Goal: Information Seeking & Learning: Find specific fact

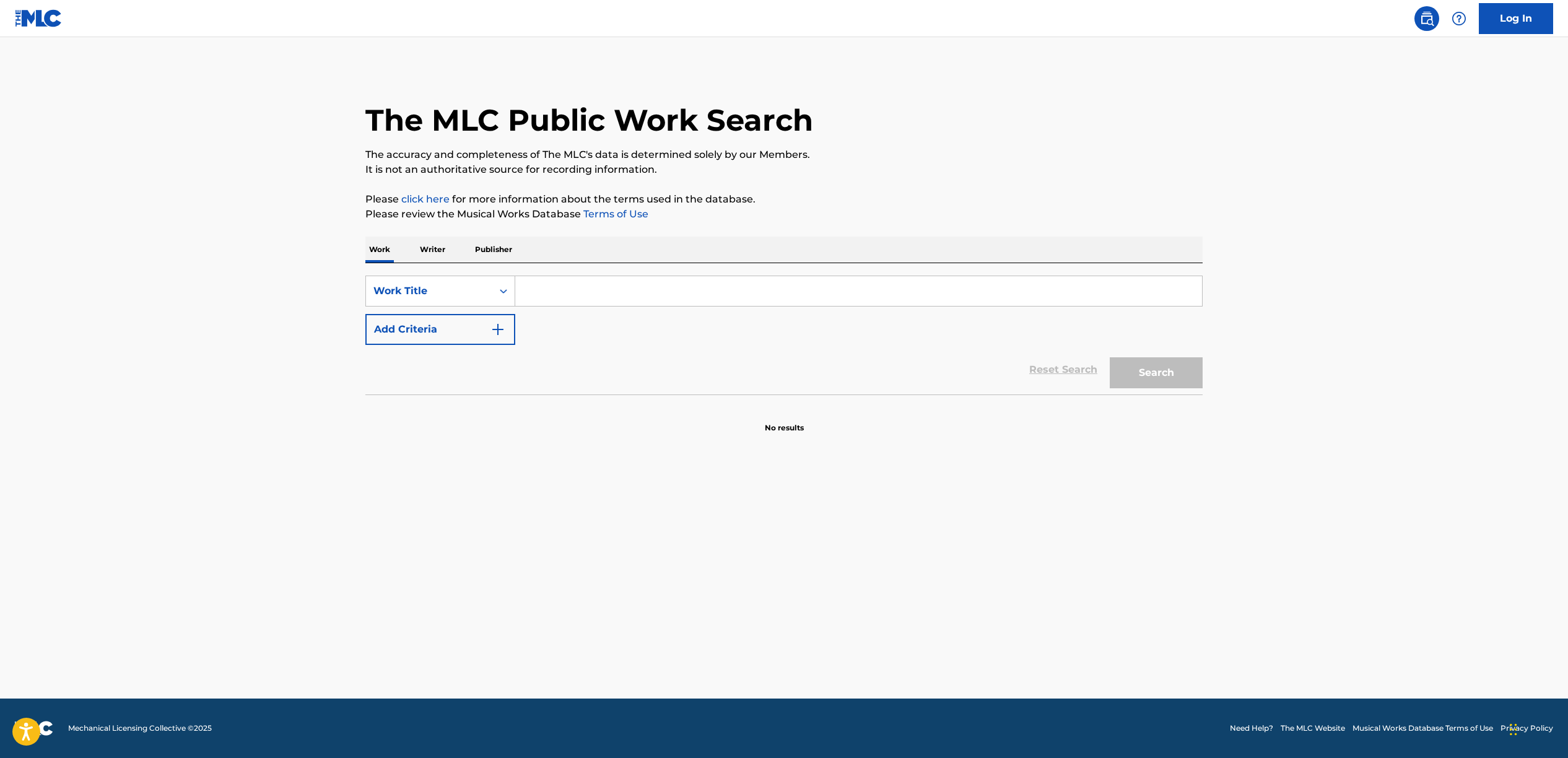
click at [490, 246] on p "Publisher" at bounding box center [494, 250] width 45 height 26
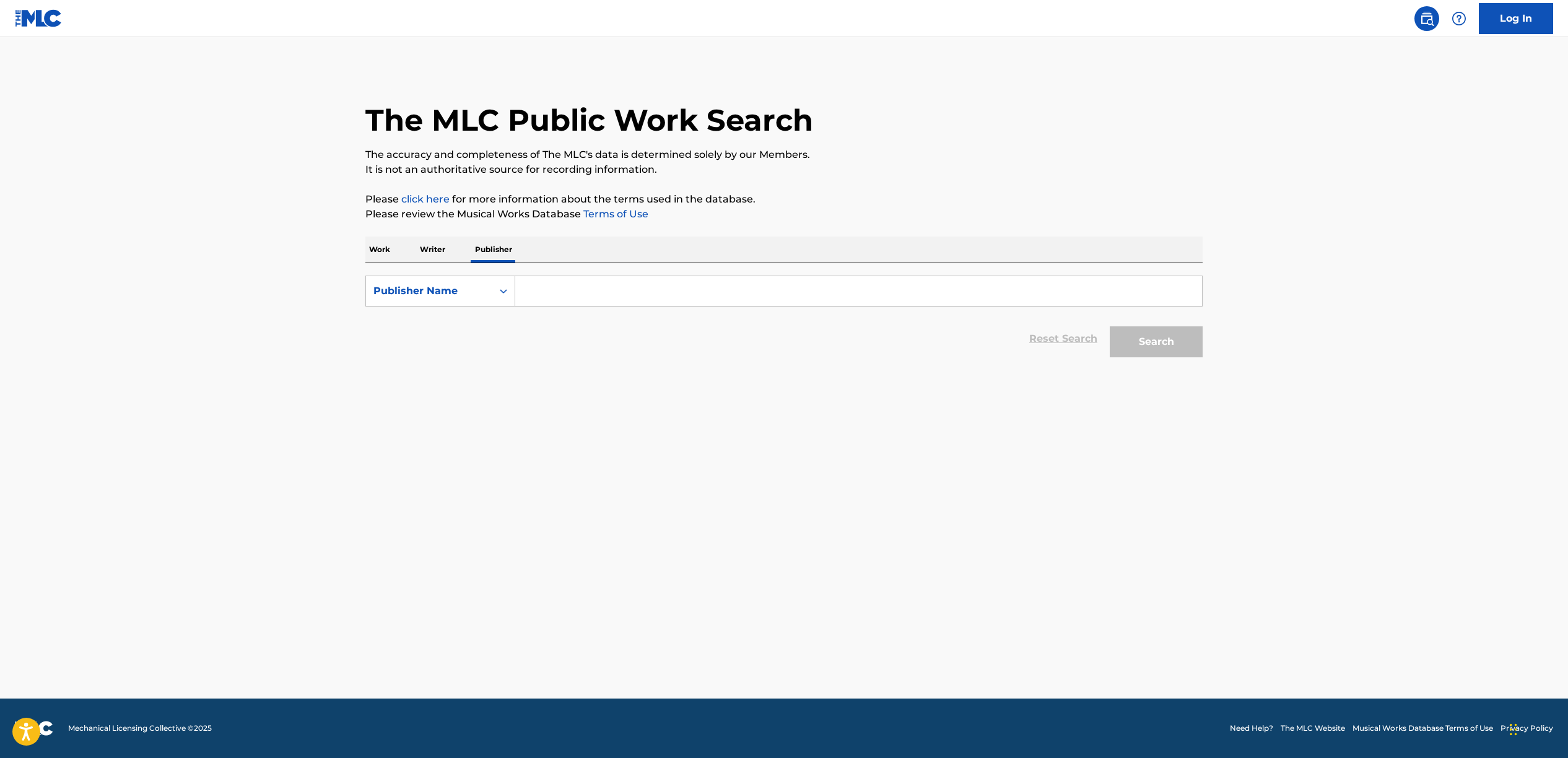
drag, startPoint x: 585, startPoint y: 283, endPoint x: 605, endPoint y: 283, distance: 20.0
click at [584, 283] on input "Search Form" at bounding box center [859, 291] width 687 height 30
click at [1110, 327] on button "Search" at bounding box center [1157, 342] width 93 height 31
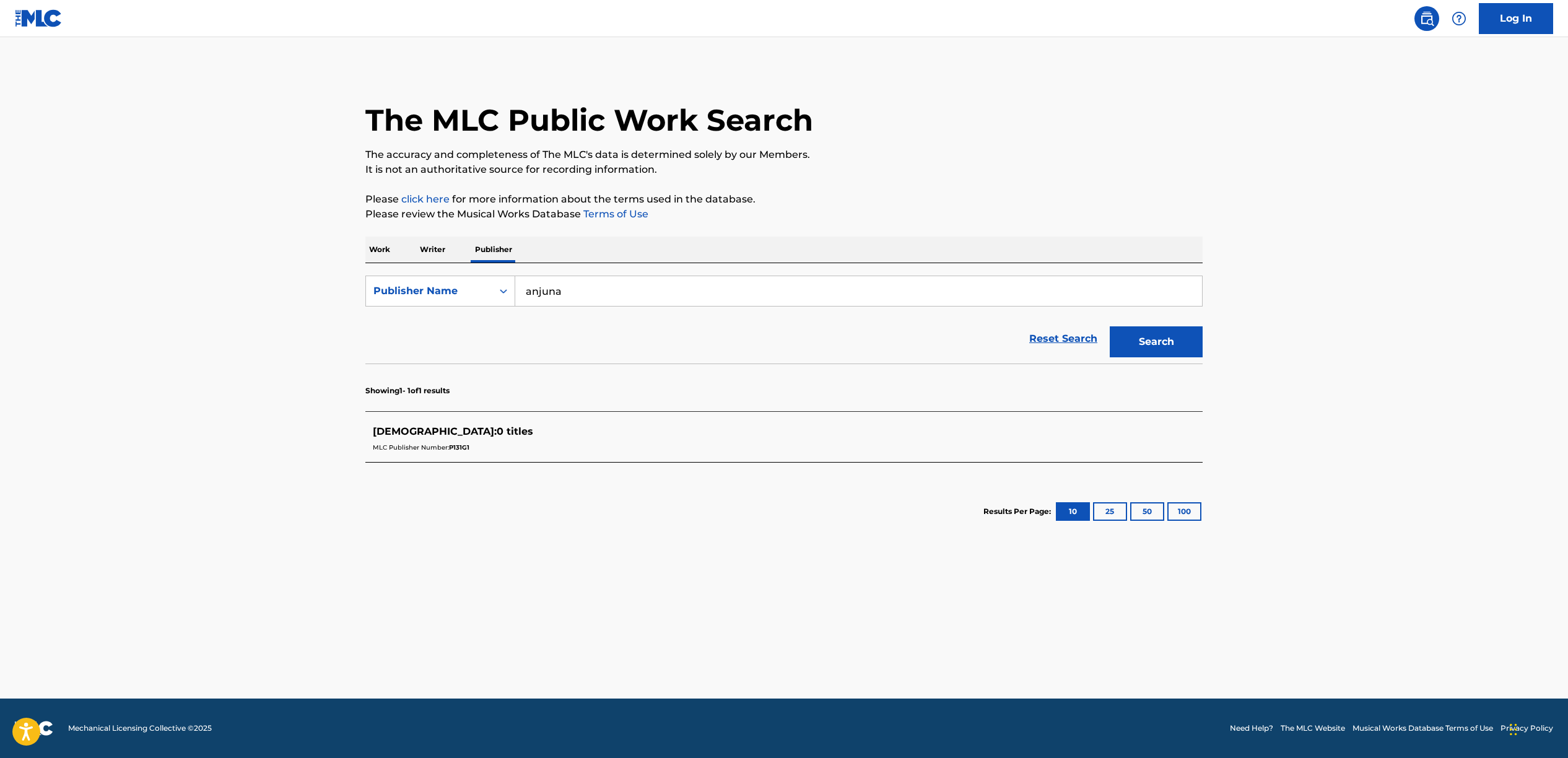
click at [563, 279] on input "anjuna" at bounding box center [859, 291] width 687 height 30
type input "involved publishing"
click at [1110, 327] on button "Search" at bounding box center [1157, 342] width 93 height 31
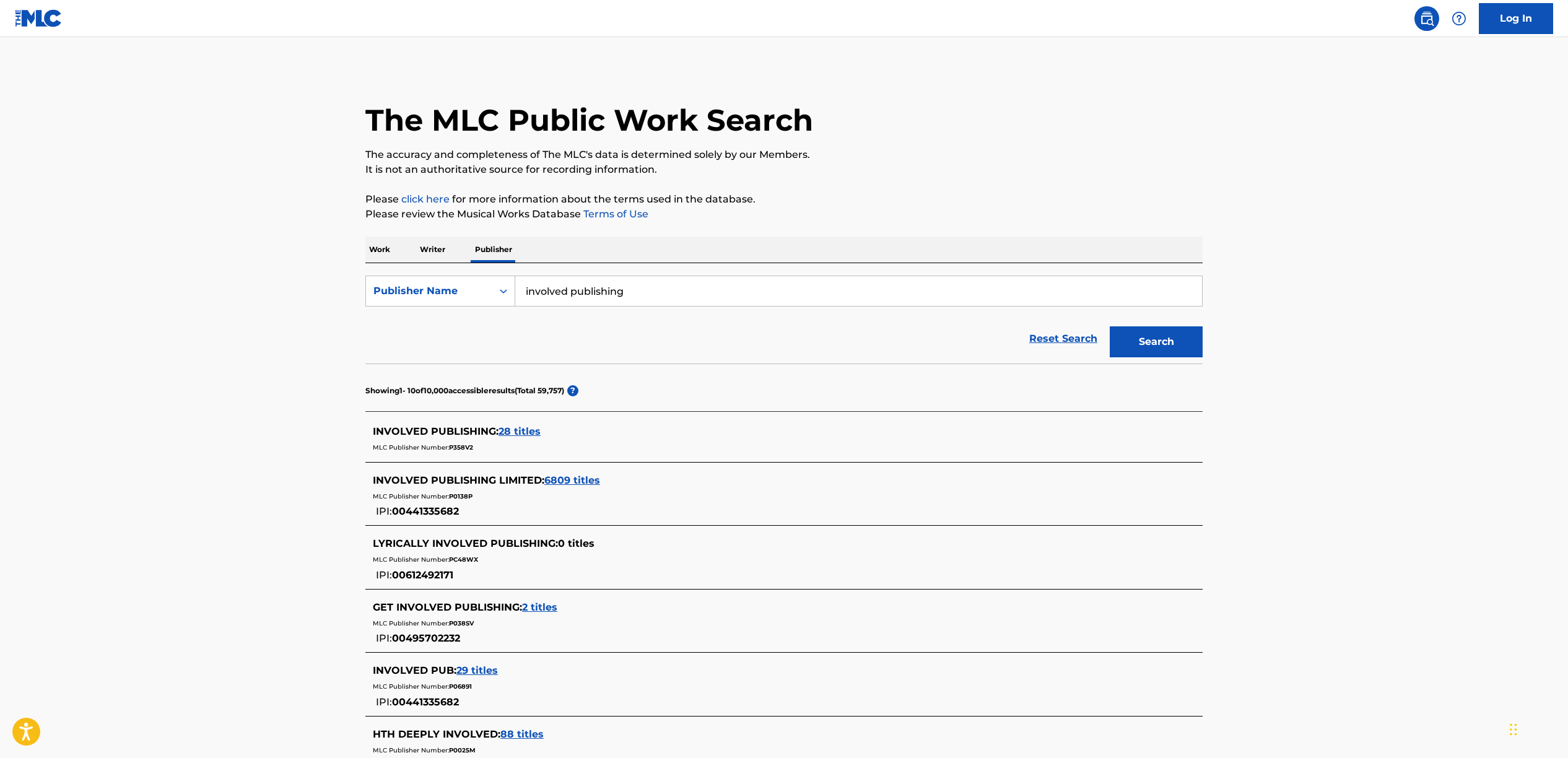
click at [582, 479] on span "6809 titles" at bounding box center [572, 480] width 56 height 12
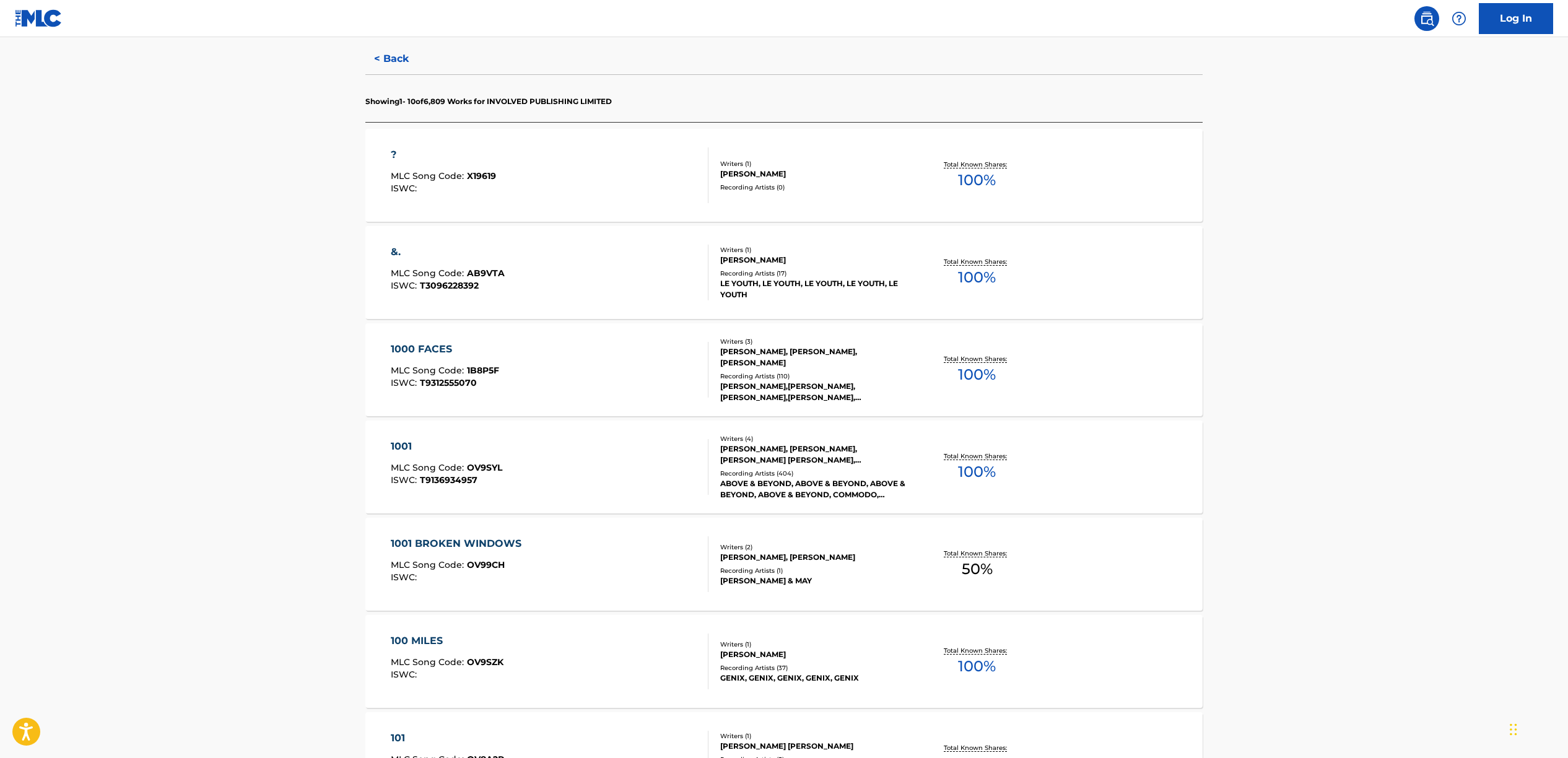
scroll to position [347, 0]
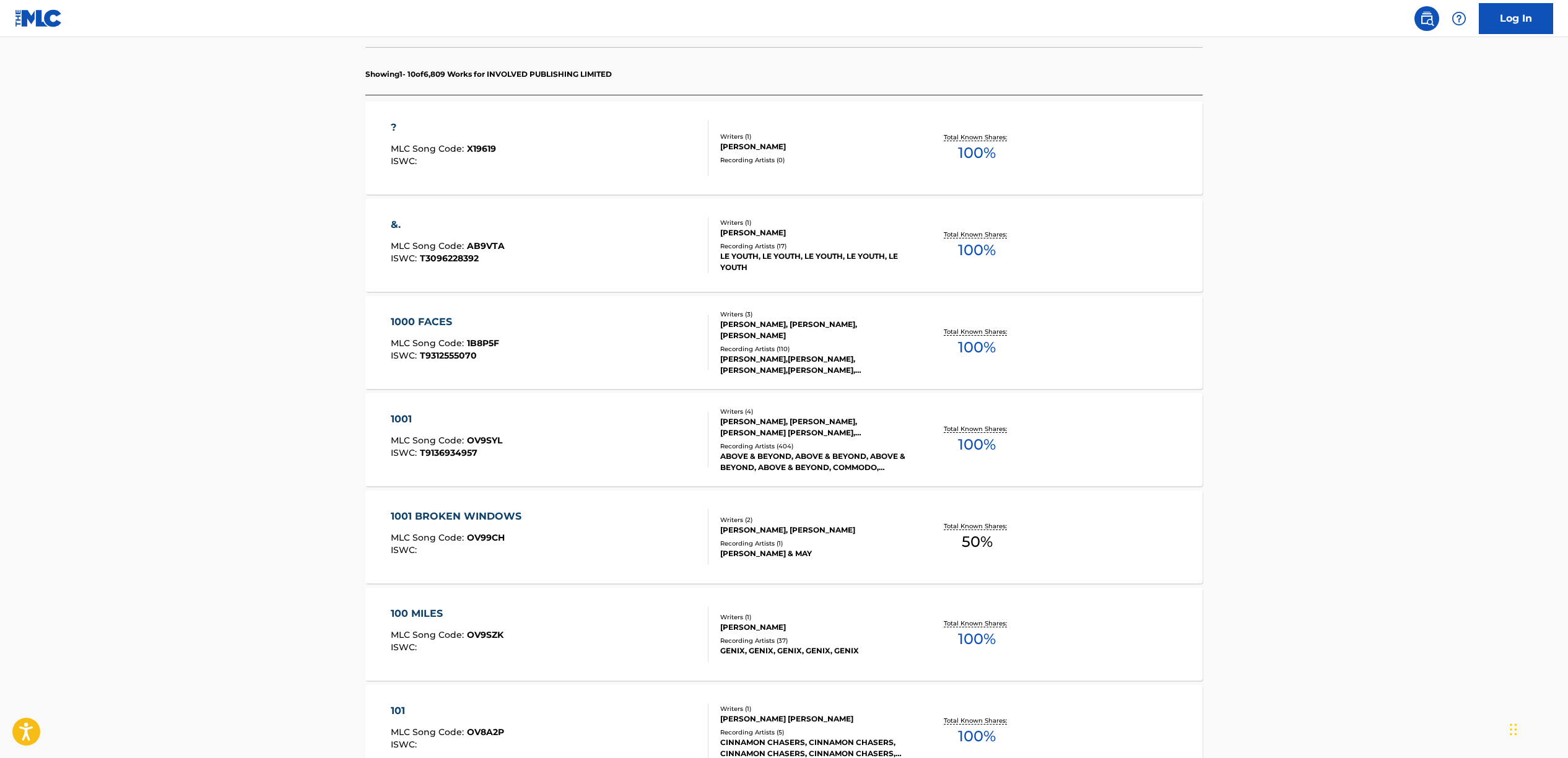
click at [726, 330] on div "[PERSON_NAME], [PERSON_NAME], [PERSON_NAME]" at bounding box center [813, 330] width 187 height 22
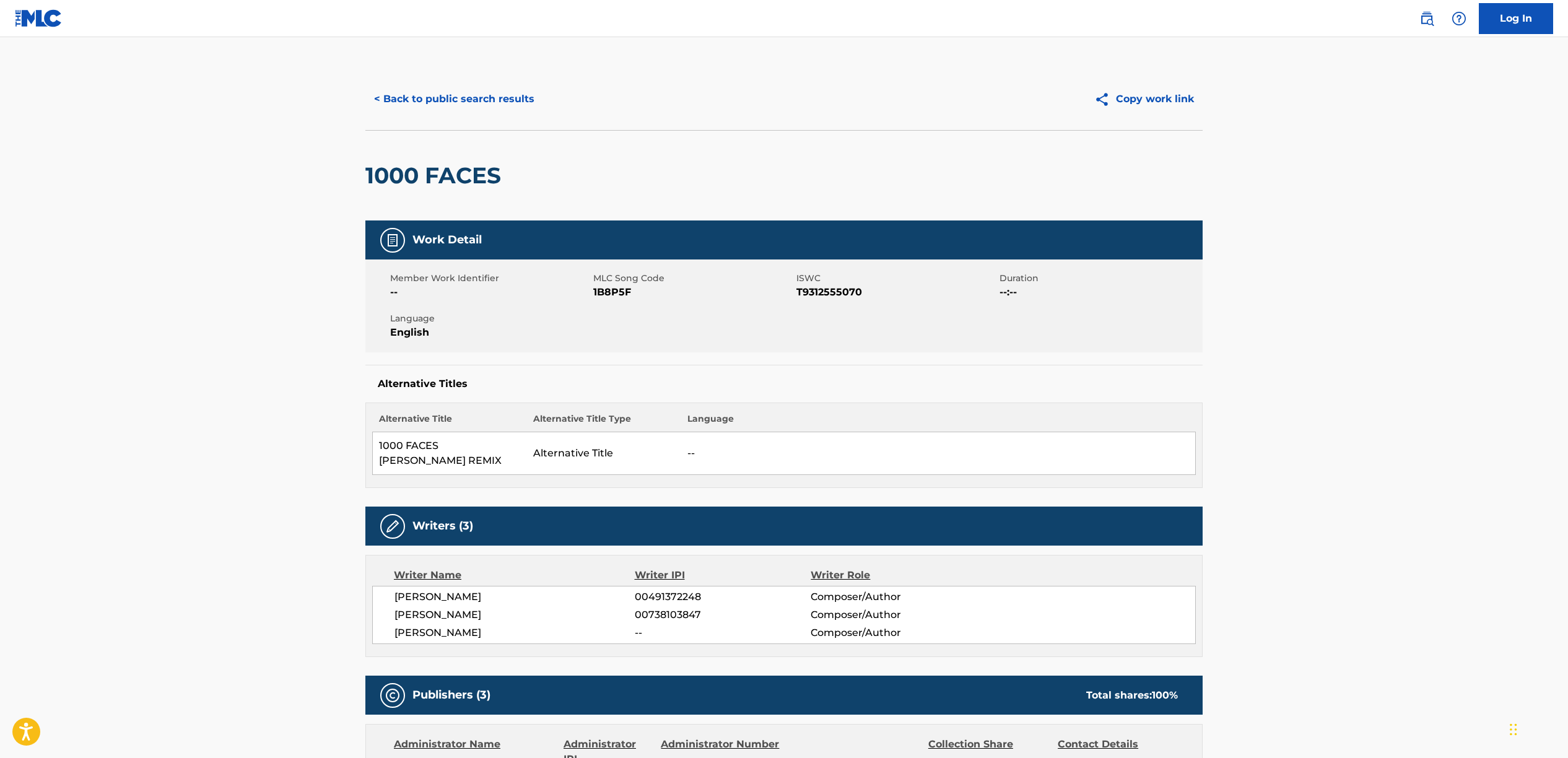
scroll to position [329, 0]
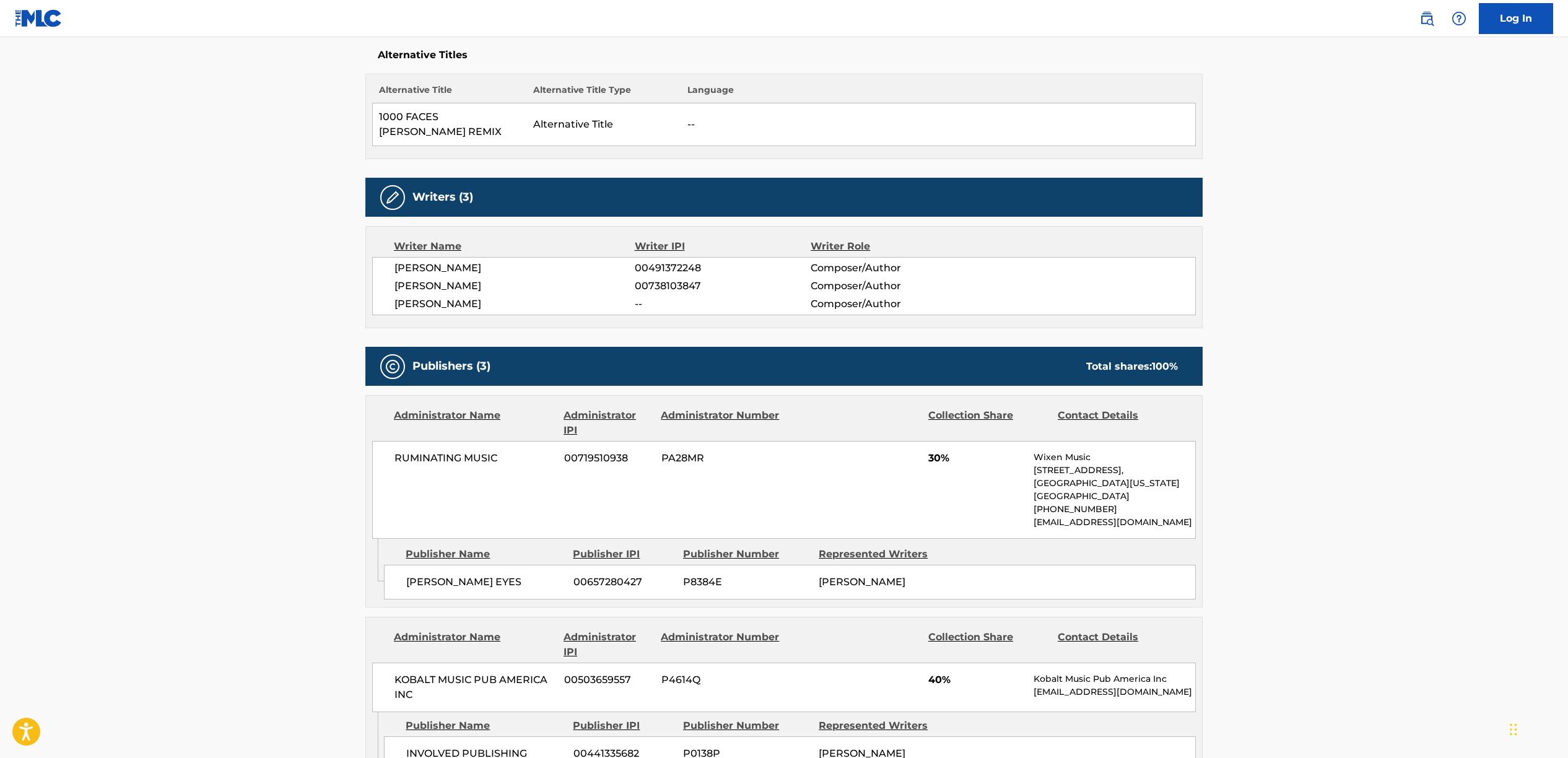
click at [663, 261] on span "00491372248" at bounding box center [723, 268] width 176 height 15
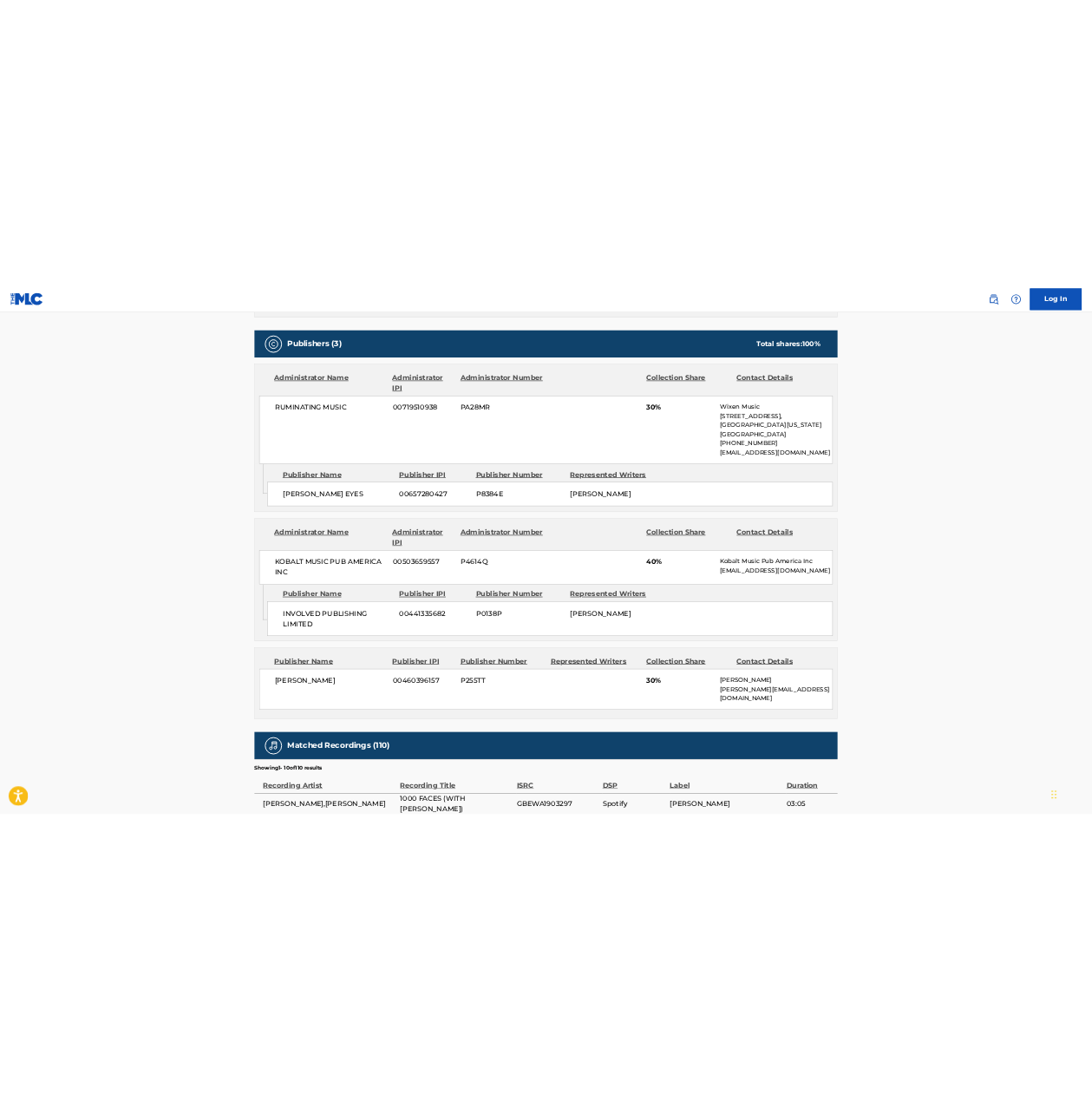
scroll to position [854, 0]
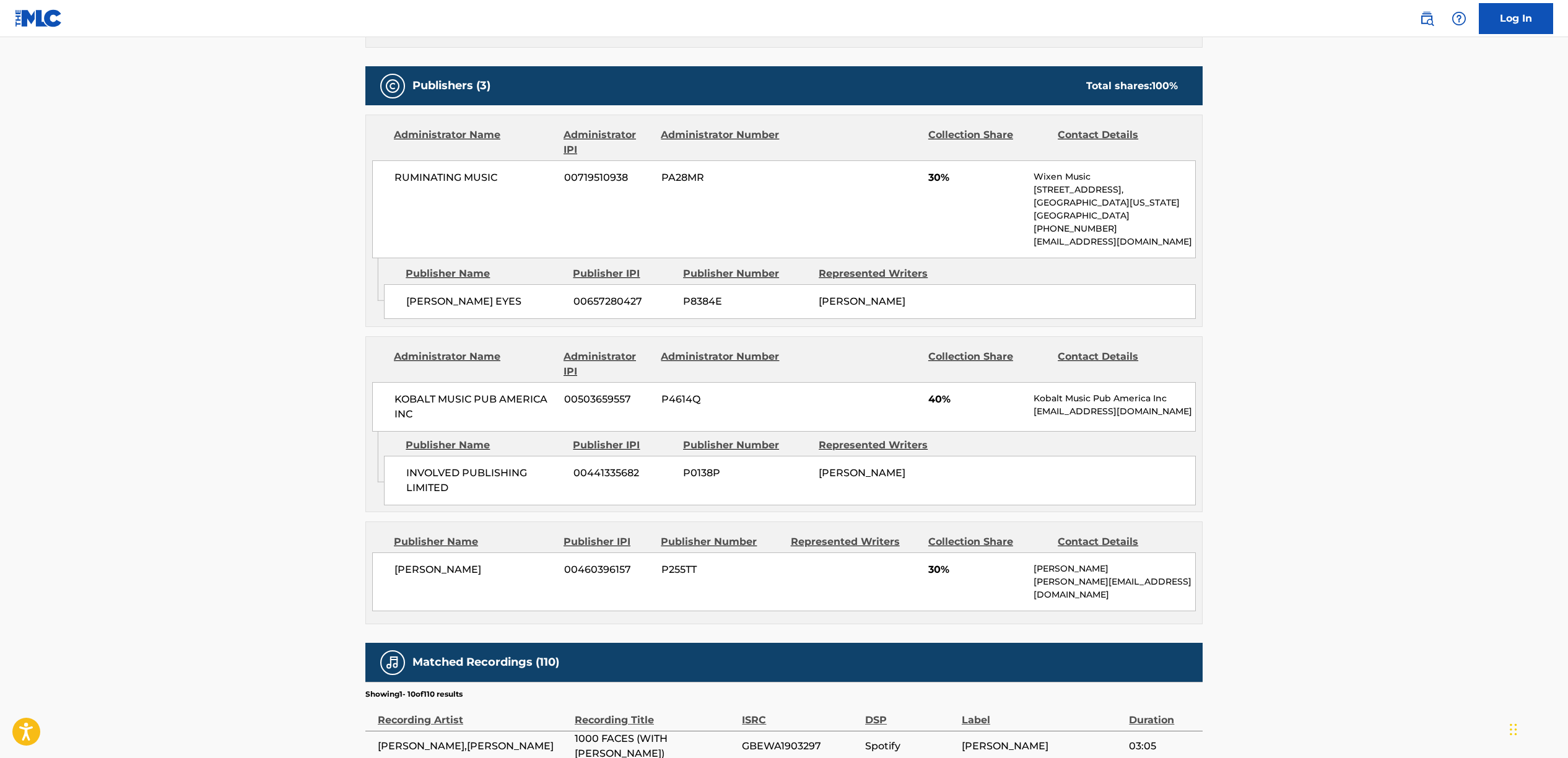
click at [628, 466] on span "00441335682" at bounding box center [624, 473] width 100 height 15
click at [606, 466] on span "00441335682" at bounding box center [624, 473] width 100 height 15
